Goal: Information Seeking & Learning: Learn about a topic

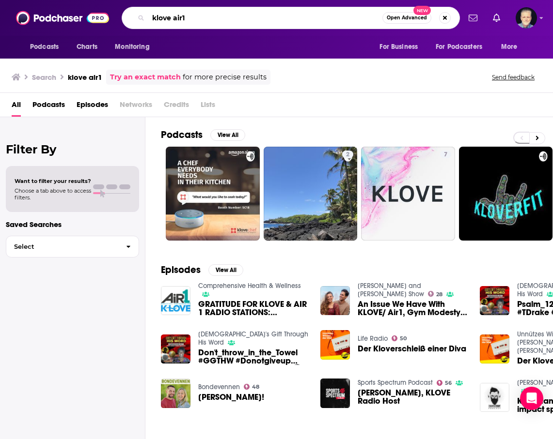
click at [233, 20] on input "klove air1" at bounding box center [265, 18] width 234 height 16
type input "reading with your kids"
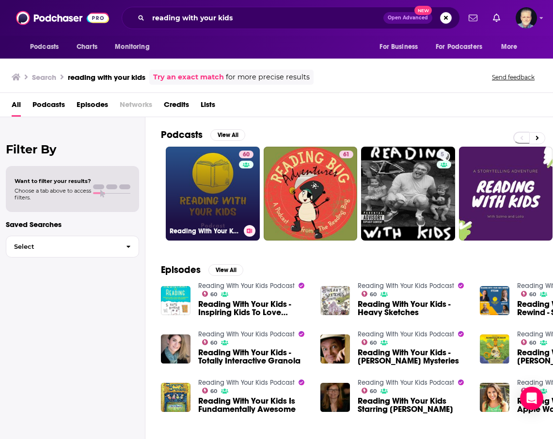
click at [227, 180] on link "60 Reading With Your Kids Podcast" at bounding box center [213, 194] width 94 height 94
